Goal: Book appointment/travel/reservation

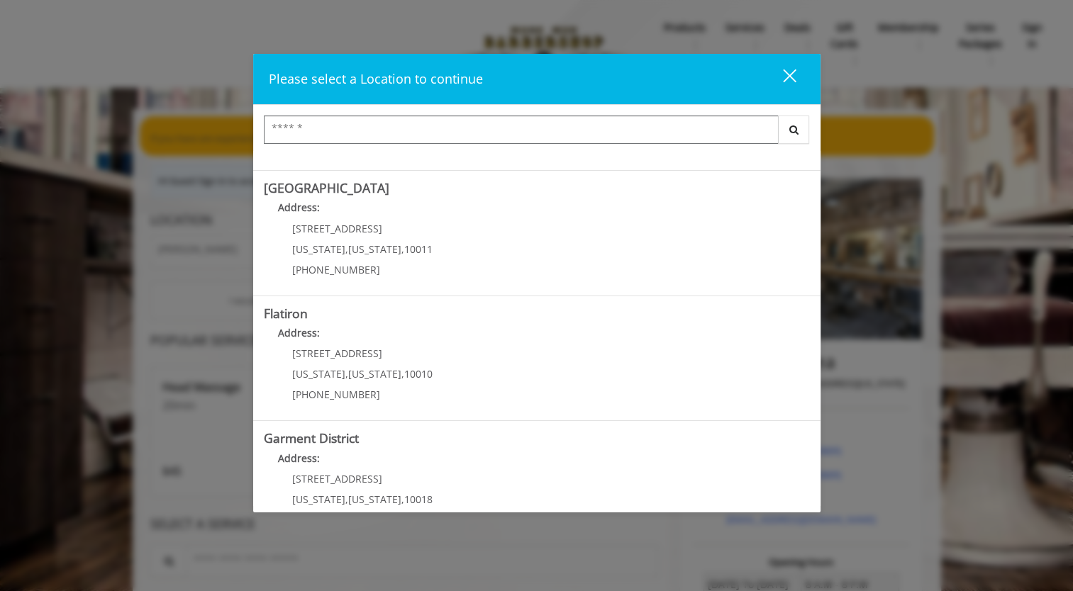
scroll to position [270, 0]
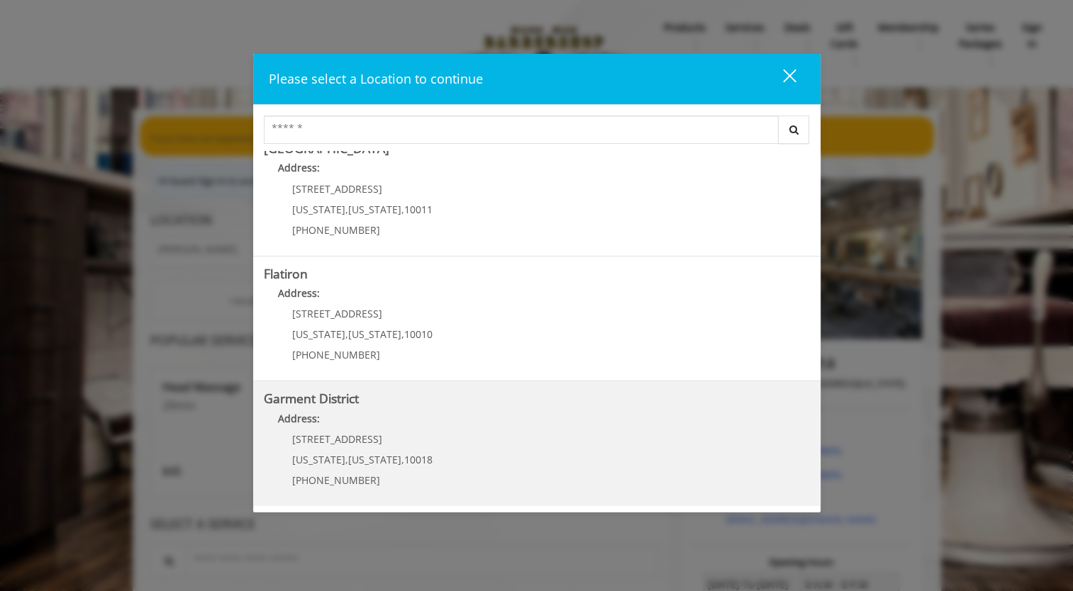
click at [390, 427] on District "Address:" at bounding box center [537, 422] width 546 height 23
